Goal: Answer question/provide support: Share knowledge or assist other users

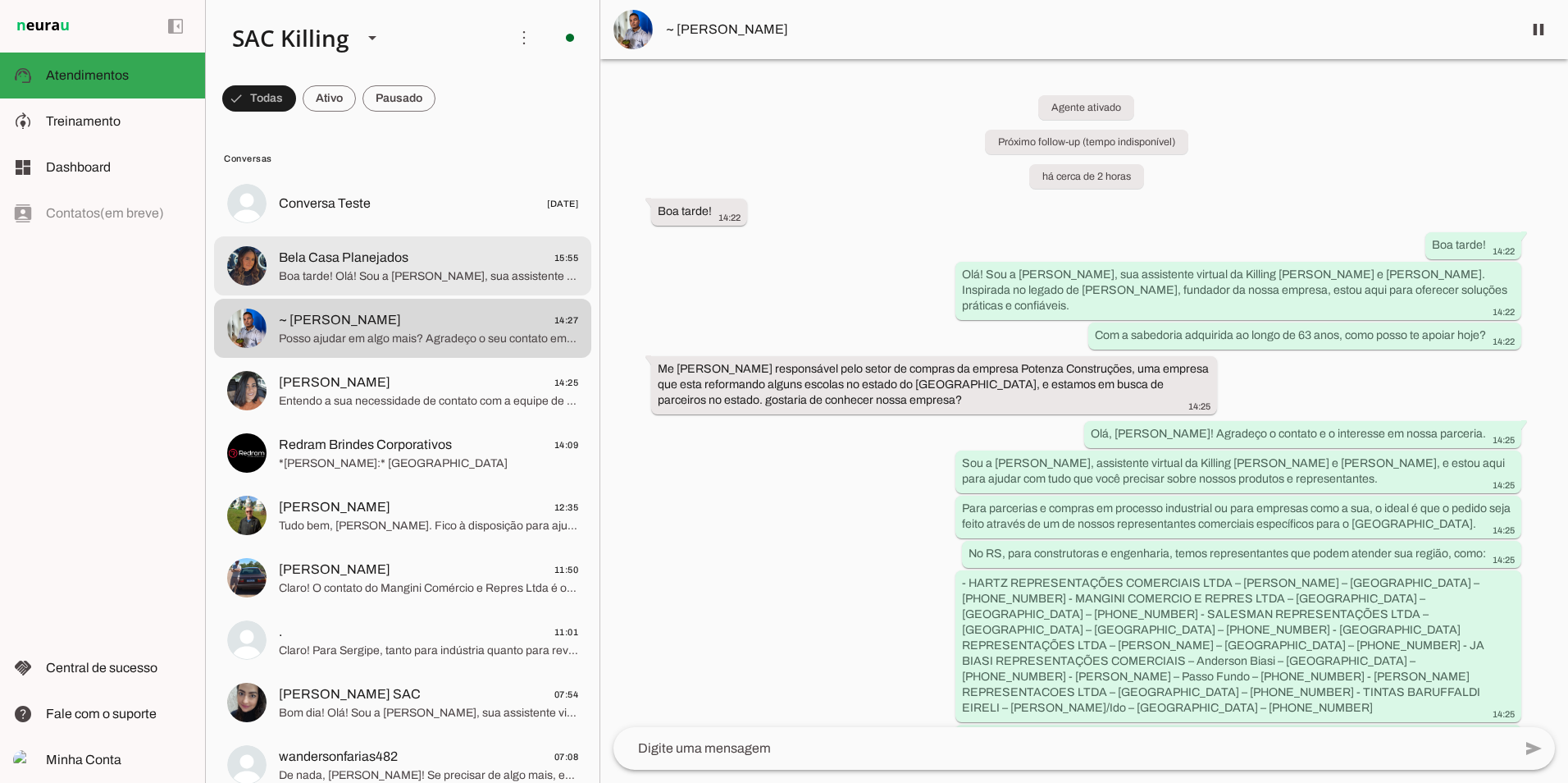
click at [356, 268] on span "Boa tarde! Olá! Sou a [PERSON_NAME], sua assistente virtual da Killing [PERSON_…" at bounding box center [428, 277] width 299 height 16
